Goal: Transaction & Acquisition: Obtain resource

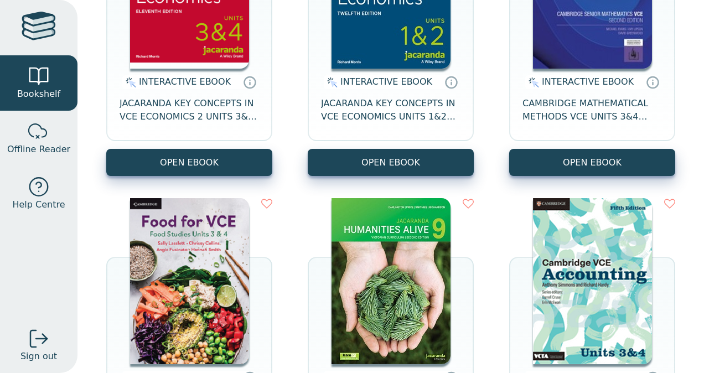
scroll to position [975, 0]
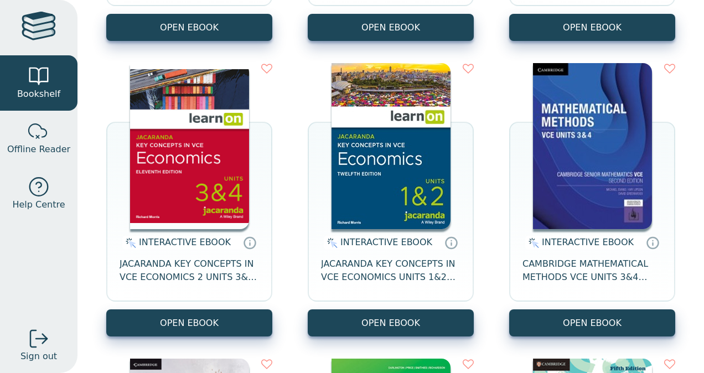
click at [42, 32] on div at bounding box center [39, 28] width 34 height 32
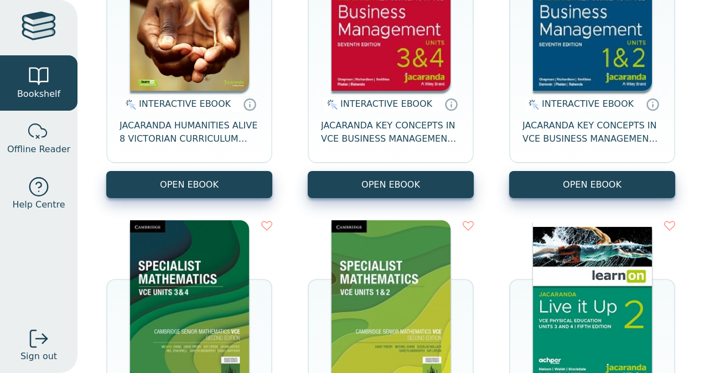
scroll to position [129, 0]
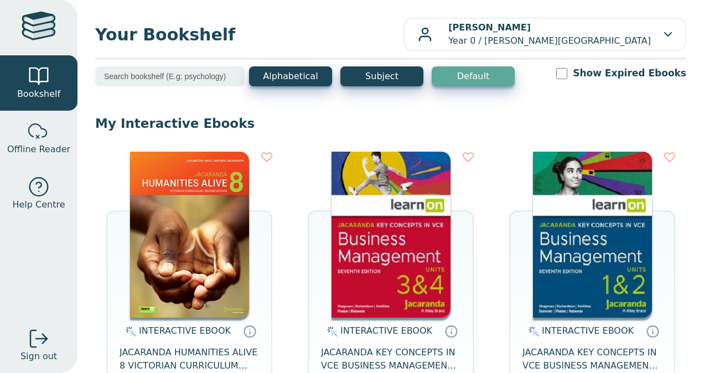
click at [207, 70] on input "search" at bounding box center [169, 76] width 149 height 20
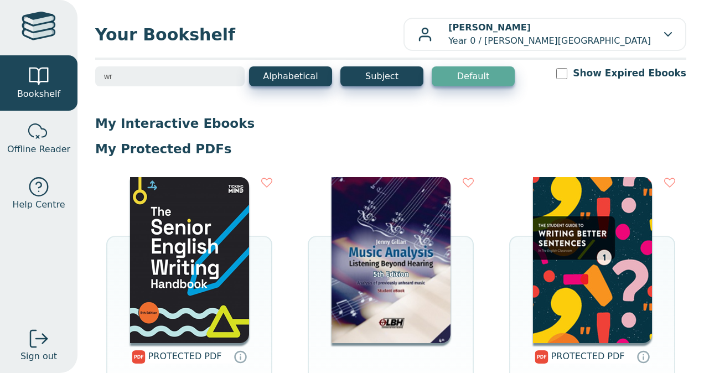
type input "wr"
click at [183, 229] on img at bounding box center [189, 260] width 119 height 166
click at [218, 265] on img at bounding box center [189, 260] width 119 height 166
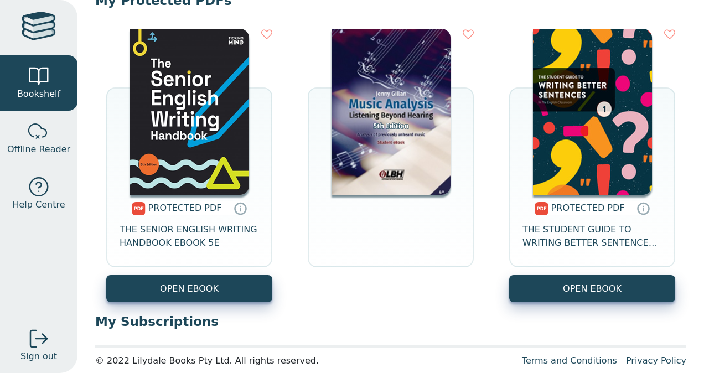
scroll to position [159, 0]
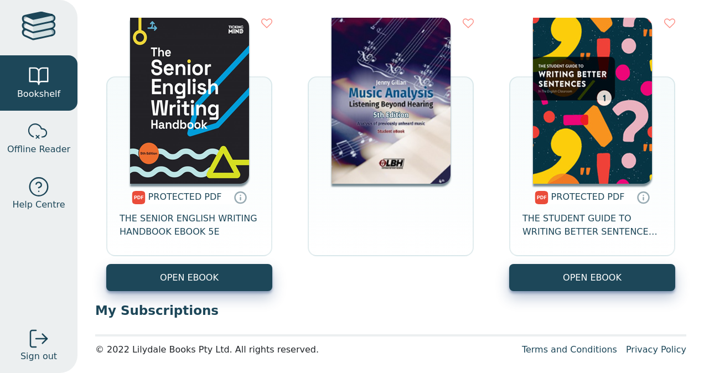
click at [599, 279] on link "OPEN EBOOK" at bounding box center [592, 277] width 166 height 27
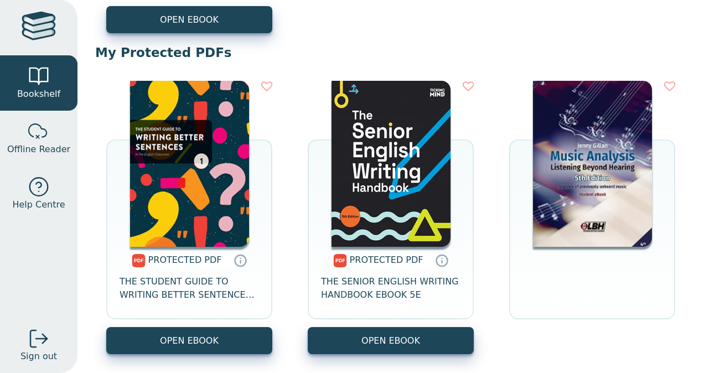
scroll to position [2757, 0]
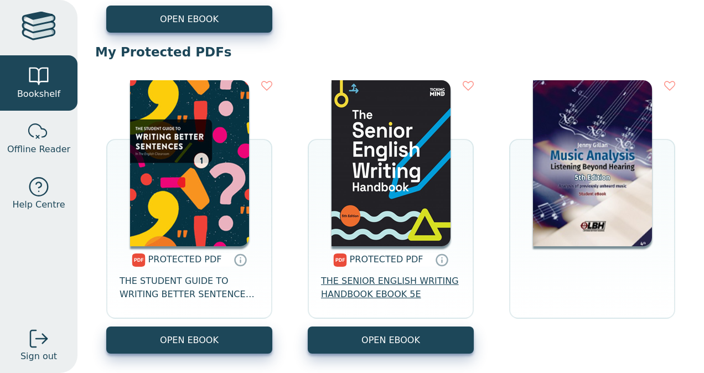
click at [400, 281] on span "THE SENIOR ENGLISH WRITING HANDBOOK EBOOK 5E" at bounding box center [390, 288] width 139 height 27
